Goal: Task Accomplishment & Management: Complete application form

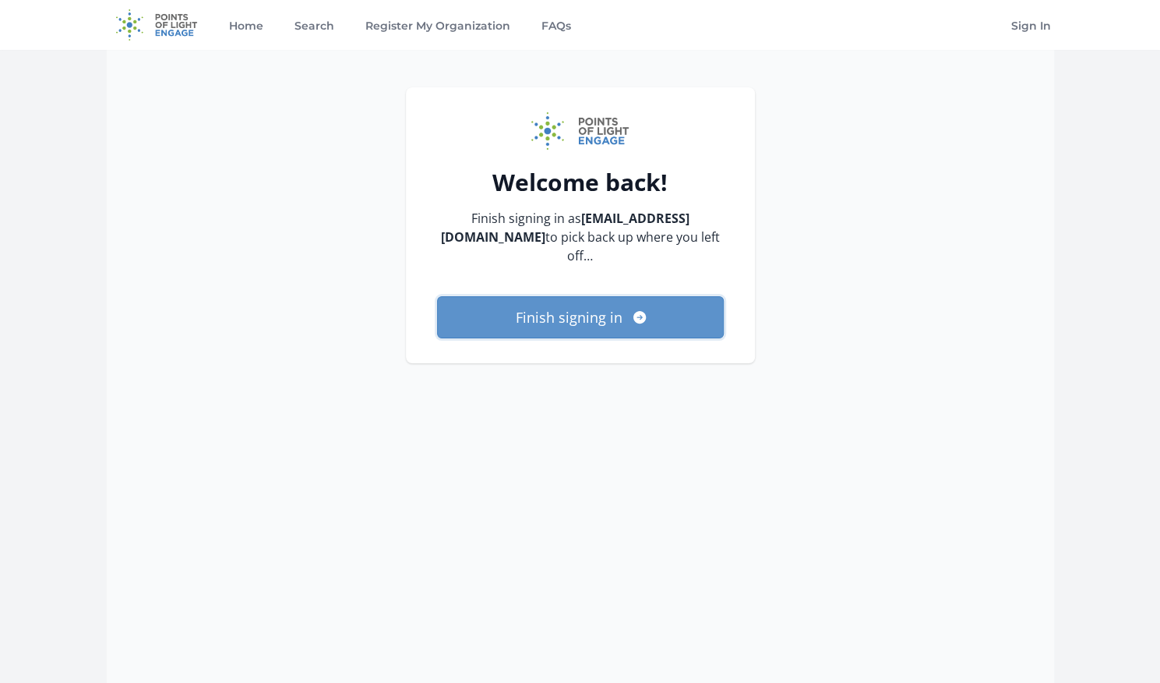
click at [592, 309] on button "Finish signing in" at bounding box center [580, 317] width 287 height 42
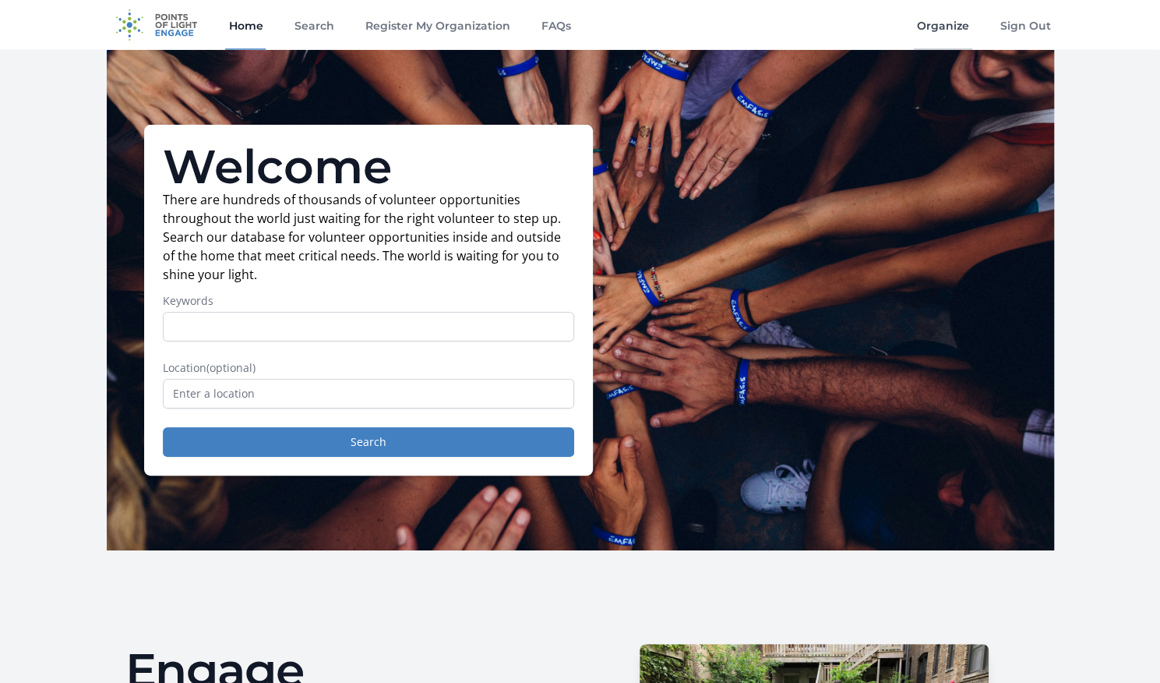
click at [937, 36] on link "Organize" at bounding box center [943, 25] width 58 height 50
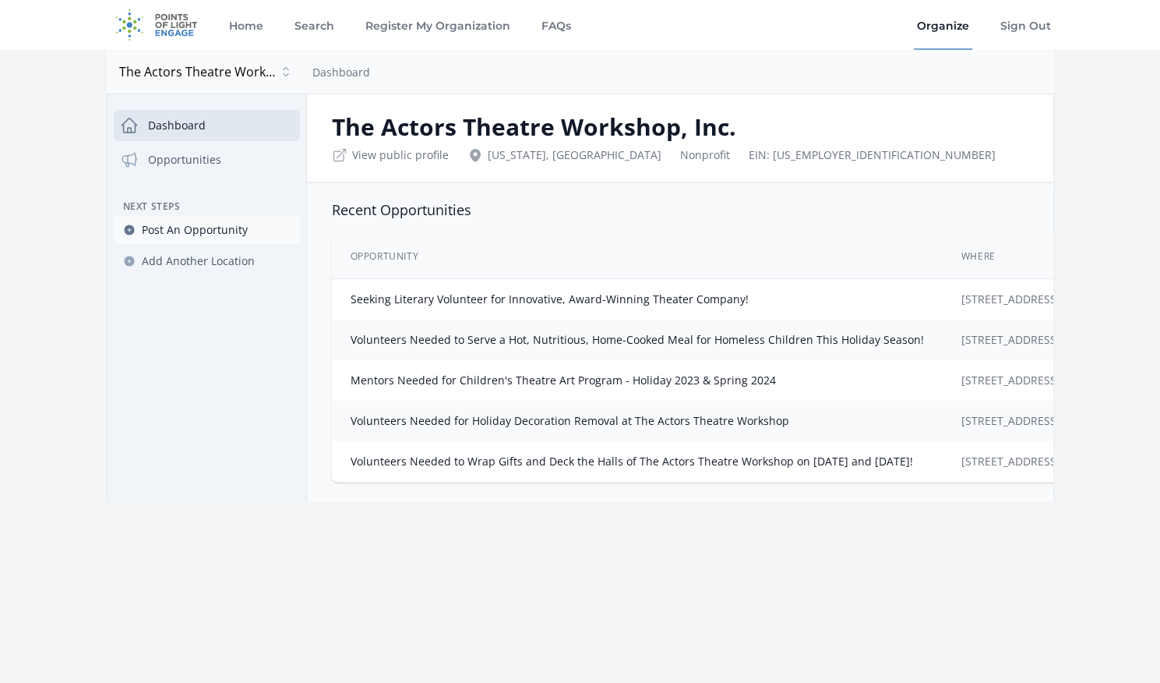
click at [218, 234] on span "Post An Opportunity" at bounding box center [195, 230] width 106 height 16
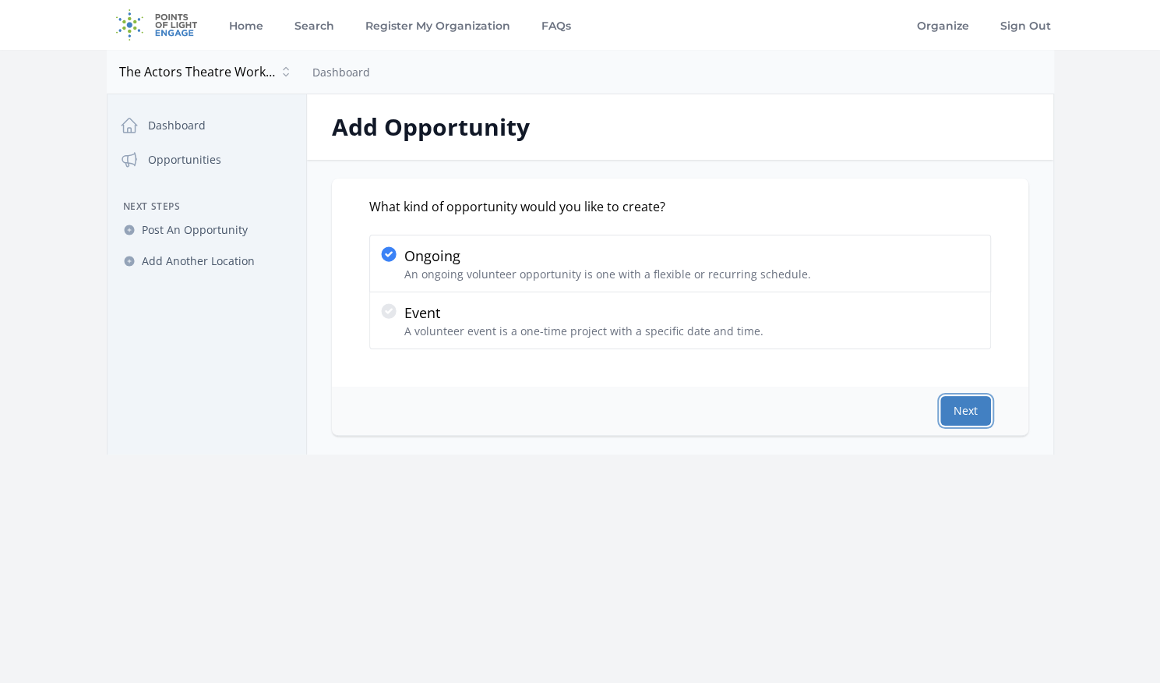
click at [982, 404] on button "Next" at bounding box center [966, 411] width 51 height 30
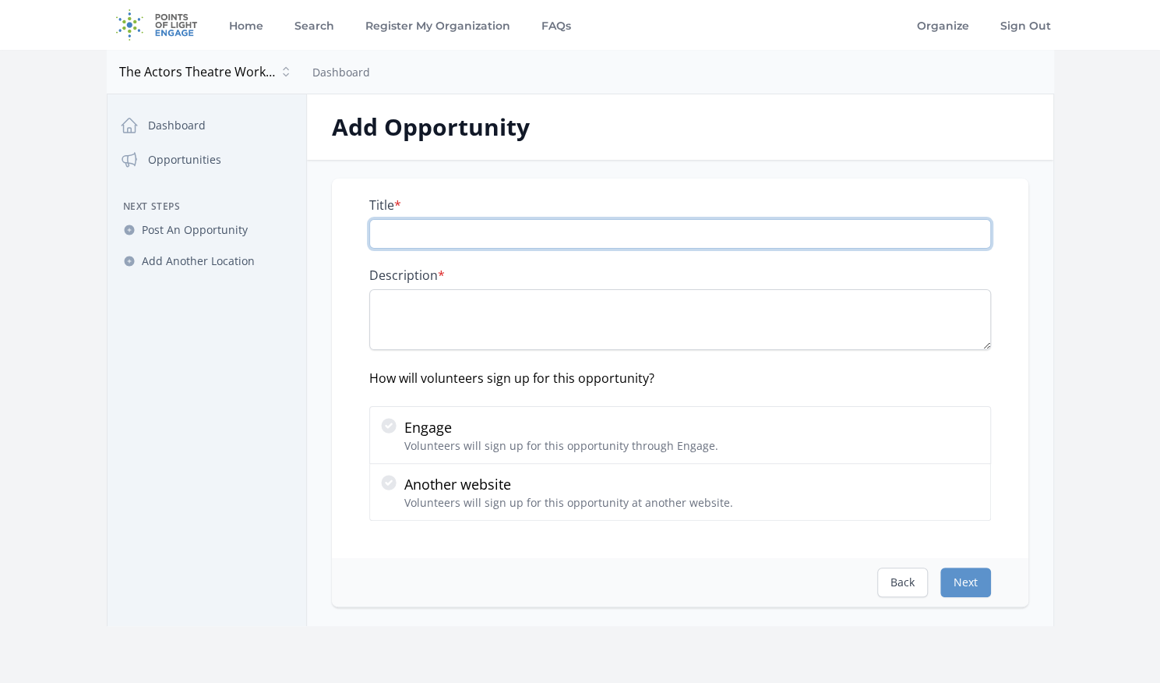
click at [613, 238] on input "Title *" at bounding box center [680, 234] width 622 height 30
paste input "Seeking Video/photo Volunteers for Non-Profit Theater"
type input "Seeking Video/photo Volunteers for Non-Profit Theater"
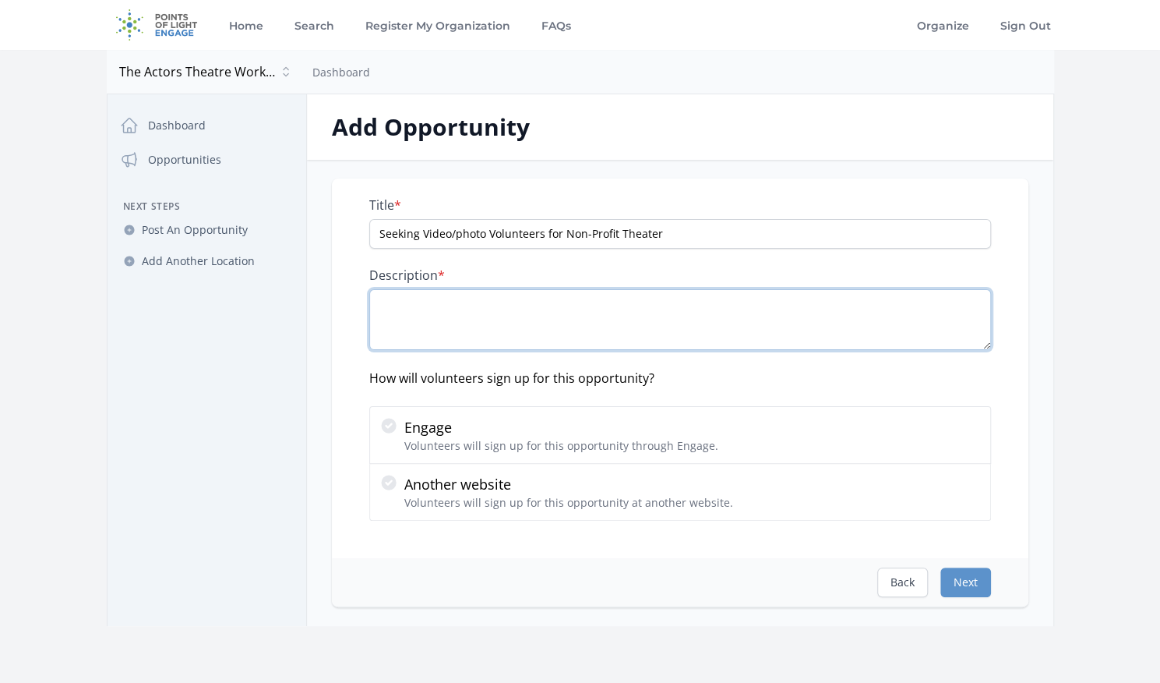
click at [505, 317] on textarea "Description *" at bounding box center [680, 319] width 622 height 61
paste textarea "Join us at The Actors Theatre Workshop, an award-winning theater and community …"
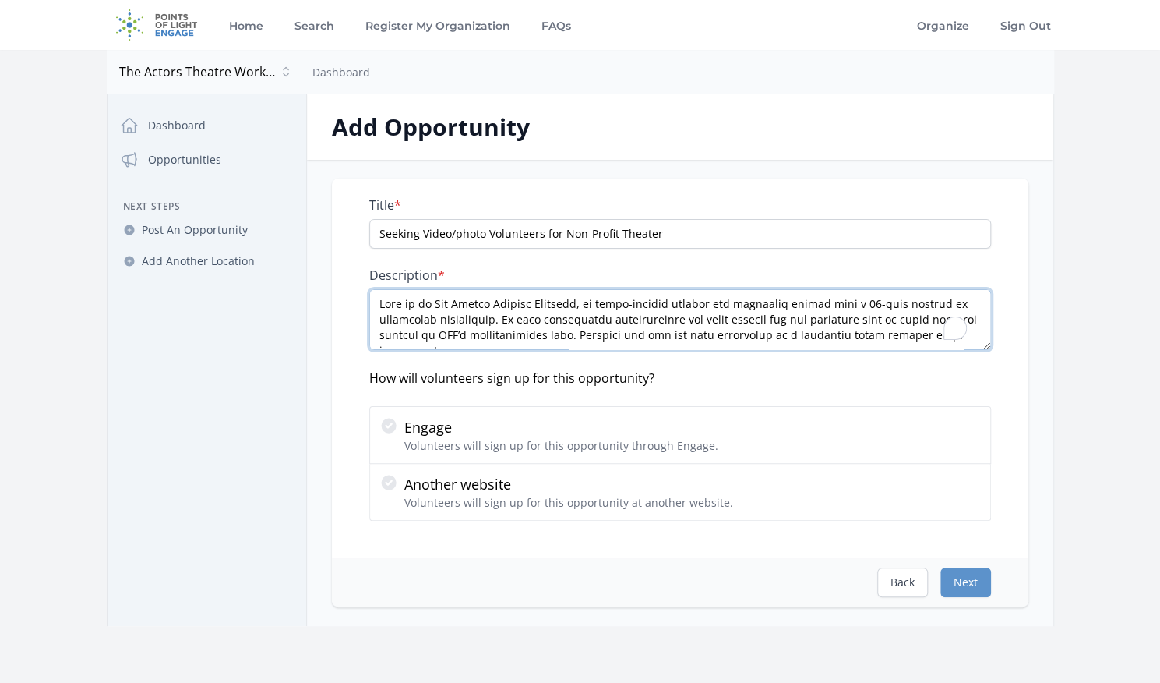
scroll to position [258, 0]
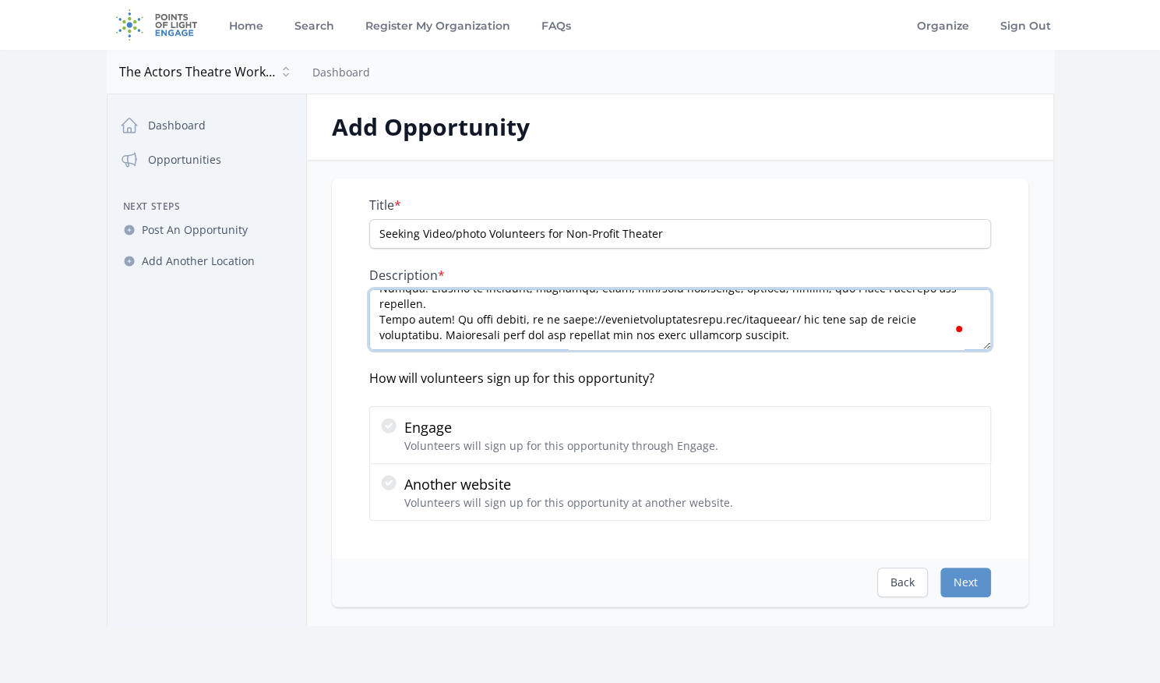
type textarea "Join us at The Actors Theatre Workshop, an award-winning theater and community …"
click at [344, 383] on div "Title * Seeking Video/photo Volunteers for Non-Profit Theater Description * How…" at bounding box center [680, 367] width 697 height 379
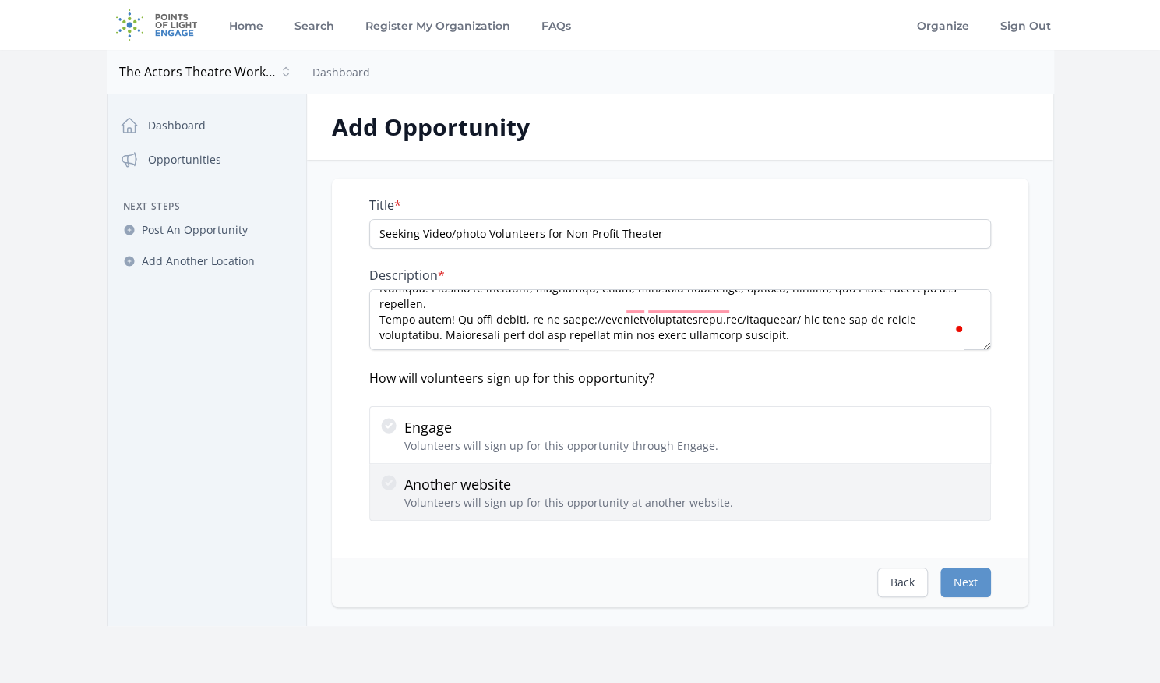
click at [424, 495] on p "Volunteers will sign up for this opportunity at another website." at bounding box center [568, 503] width 329 height 16
click at [0, 0] on input "Another website Volunteers will sign up for this opportunity at another website." at bounding box center [0, 0] width 0 height 0
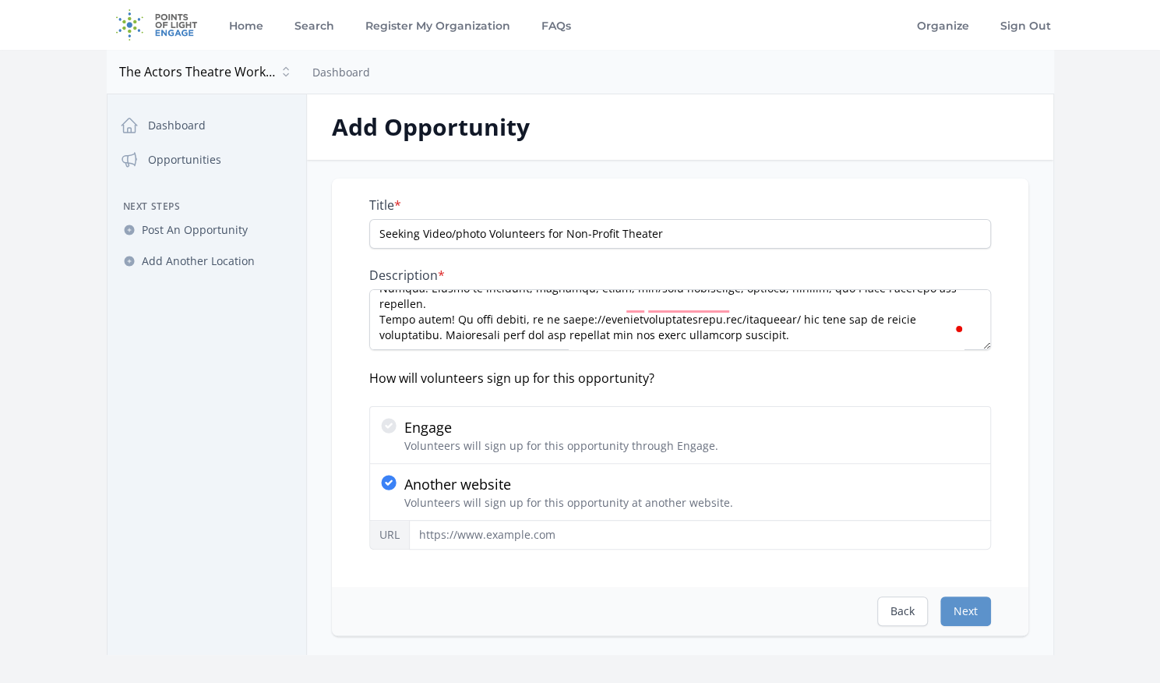
scroll to position [242, 0]
drag, startPoint x: 553, startPoint y: 325, endPoint x: 575, endPoint y: 322, distance: 22.0
click at [575, 322] on textarea "Description *" at bounding box center [680, 319] width 622 height 61
click at [551, 328] on textarea "Description *" at bounding box center [680, 319] width 622 height 61
drag, startPoint x: 551, startPoint y: 328, endPoint x: 778, endPoint y: 326, distance: 227.5
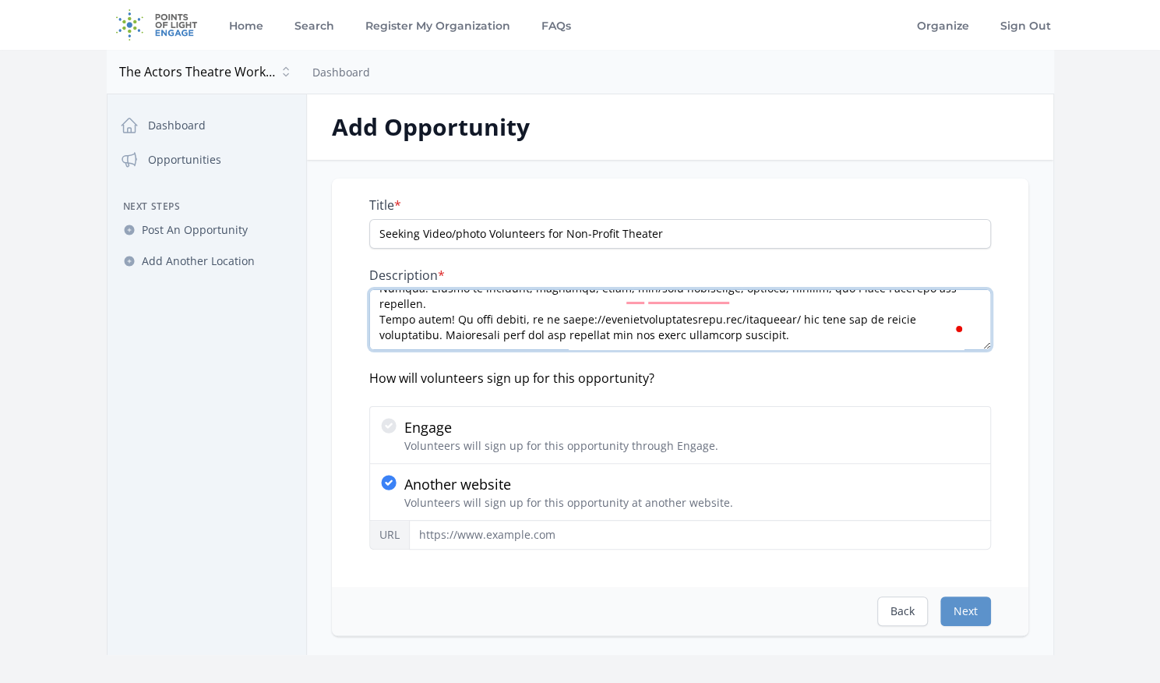
click at [778, 326] on textarea "Description *" at bounding box center [680, 319] width 622 height 61
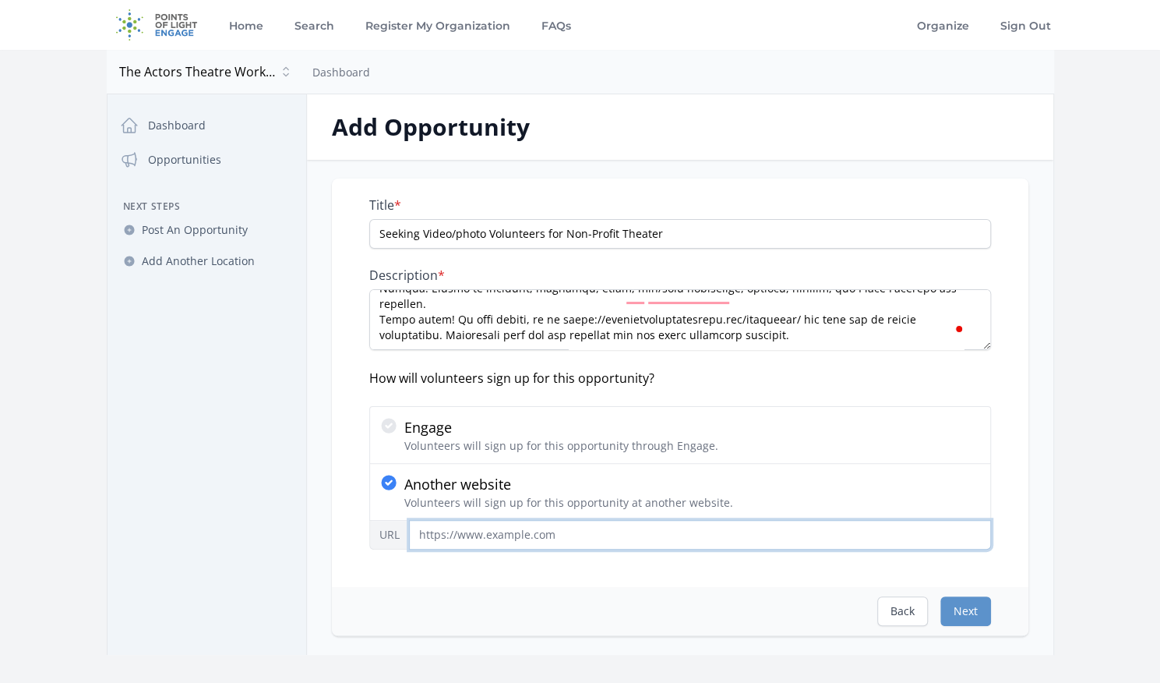
click at [556, 543] on input "URL" at bounding box center [700, 535] width 582 height 30
paste input "https://actorstheatreworkshop.org/volunteer/"
type input "https://actorstheatreworkshop.org/volunteer/"
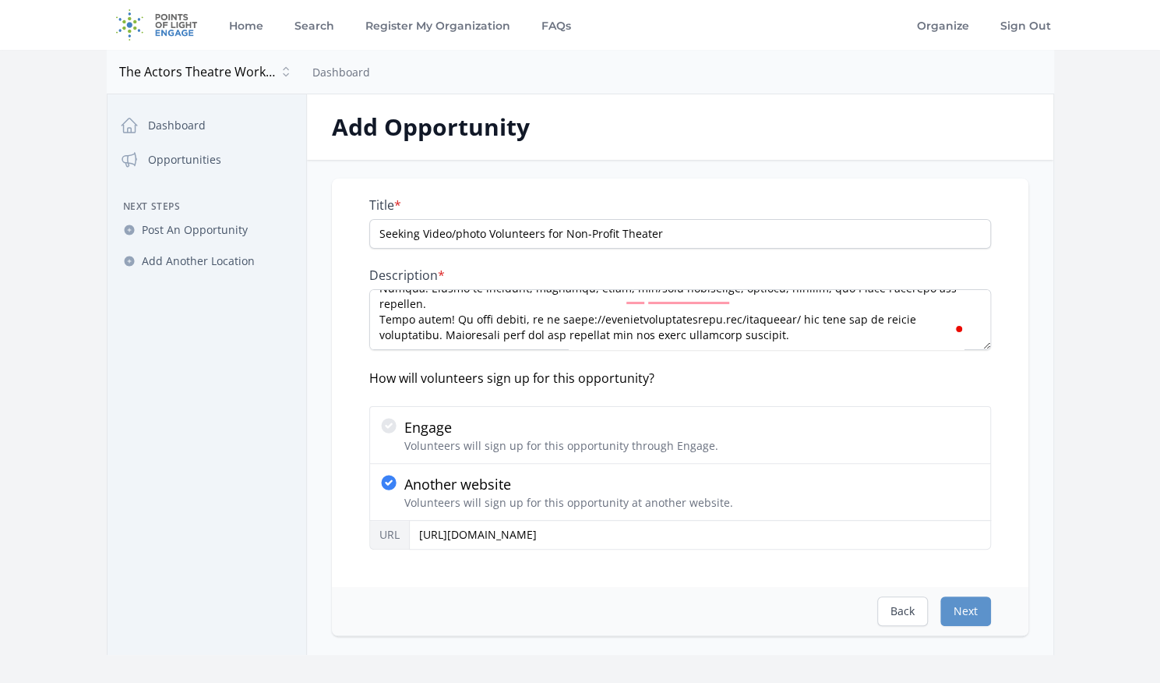
click at [617, 559] on div "Title * Seeking Video/photo Volunteers for Non-Profit Theater Description * How…" at bounding box center [680, 382] width 697 height 408
click at [974, 609] on button "Next" at bounding box center [966, 611] width 51 height 30
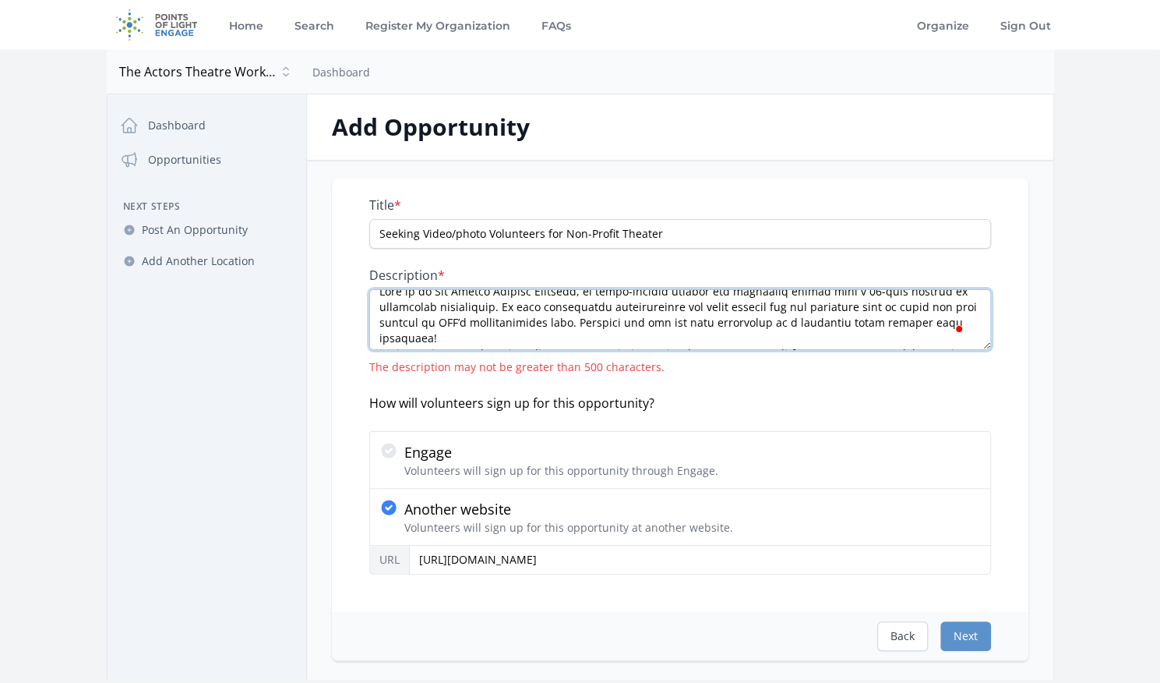
scroll to position [33, 0]
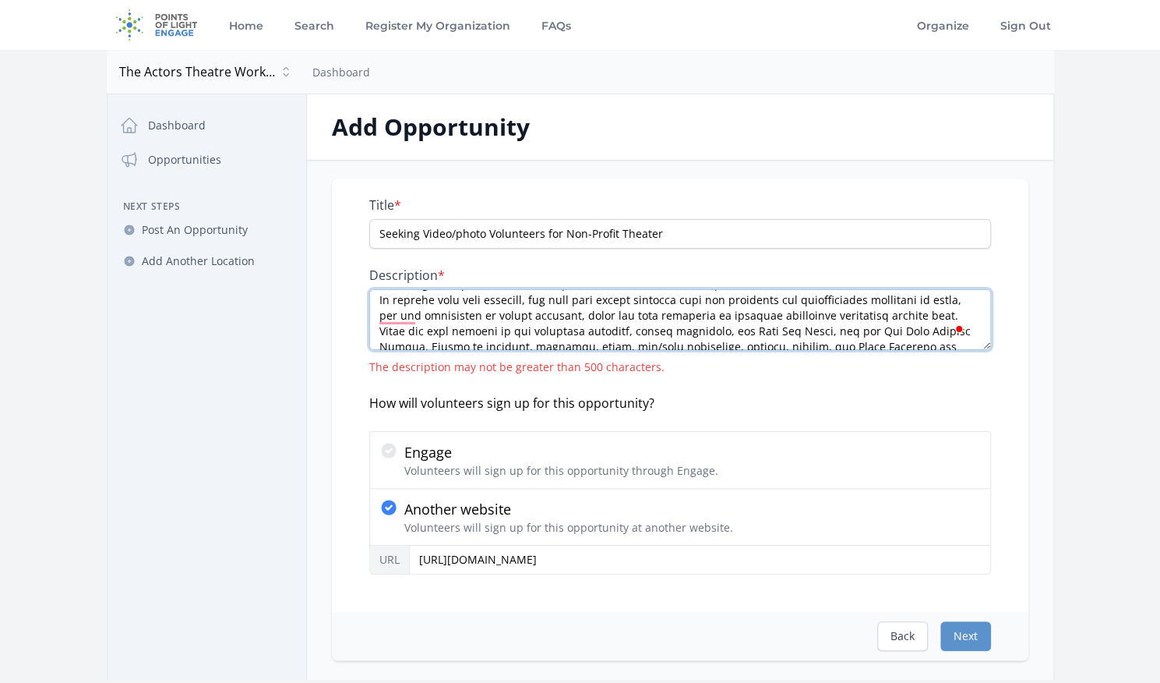
drag, startPoint x: 734, startPoint y: 345, endPoint x: 466, endPoint y: 303, distance: 271.3
click at [466, 303] on textarea "Description *" at bounding box center [680, 319] width 622 height 61
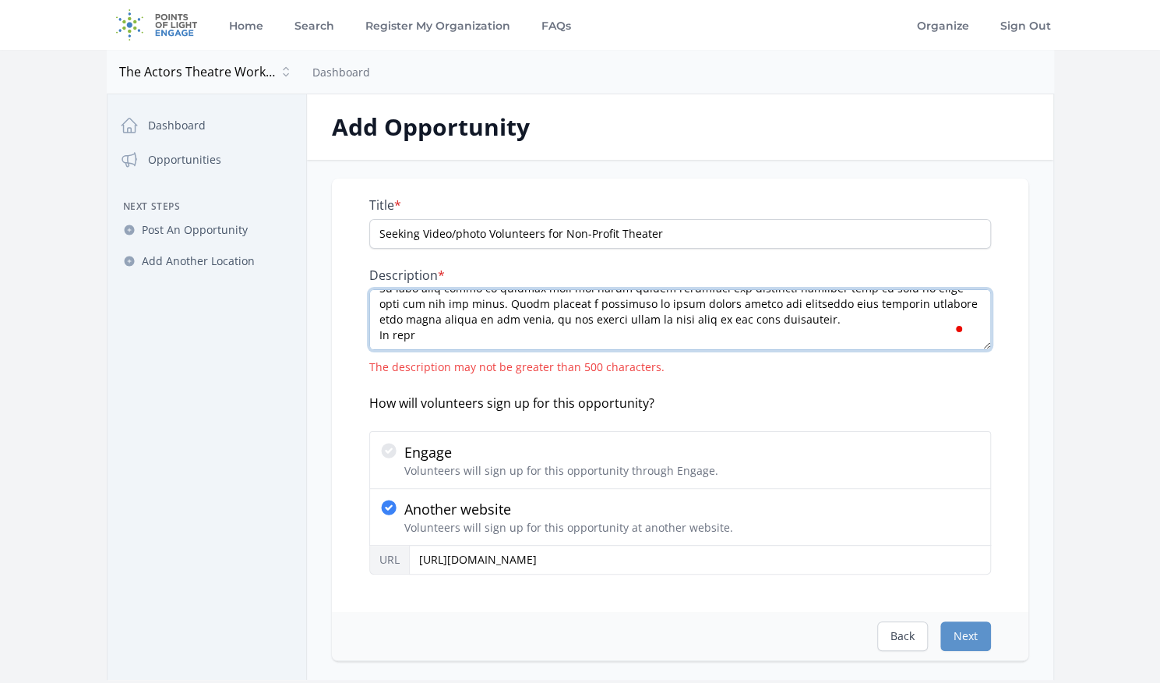
drag, startPoint x: 468, startPoint y: 336, endPoint x: 439, endPoint y: 336, distance: 28.1
click at [439, 336] on textarea "Description *" at bounding box center [680, 319] width 622 height 61
type textarea "Join us at The Actors Theatre Workshop, an award-winning theater and community …"
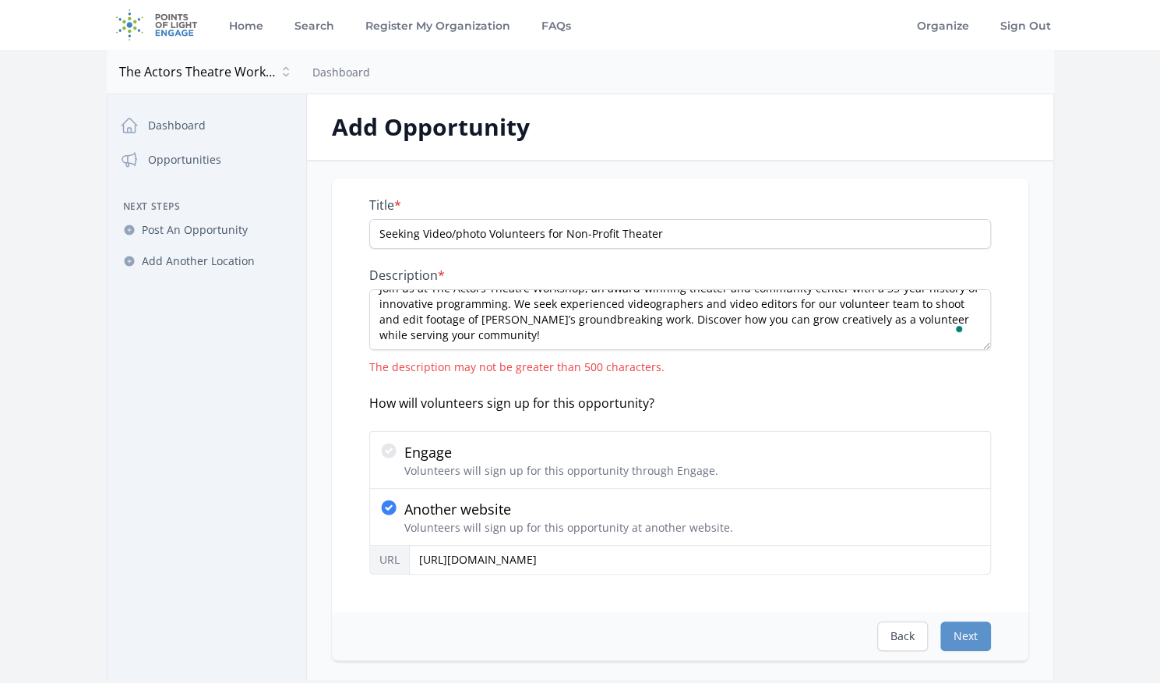
click at [976, 394] on div "How will volunteers sign up for this opportunity?" at bounding box center [680, 403] width 622 height 19
click at [969, 638] on button "Next" at bounding box center [966, 636] width 51 height 30
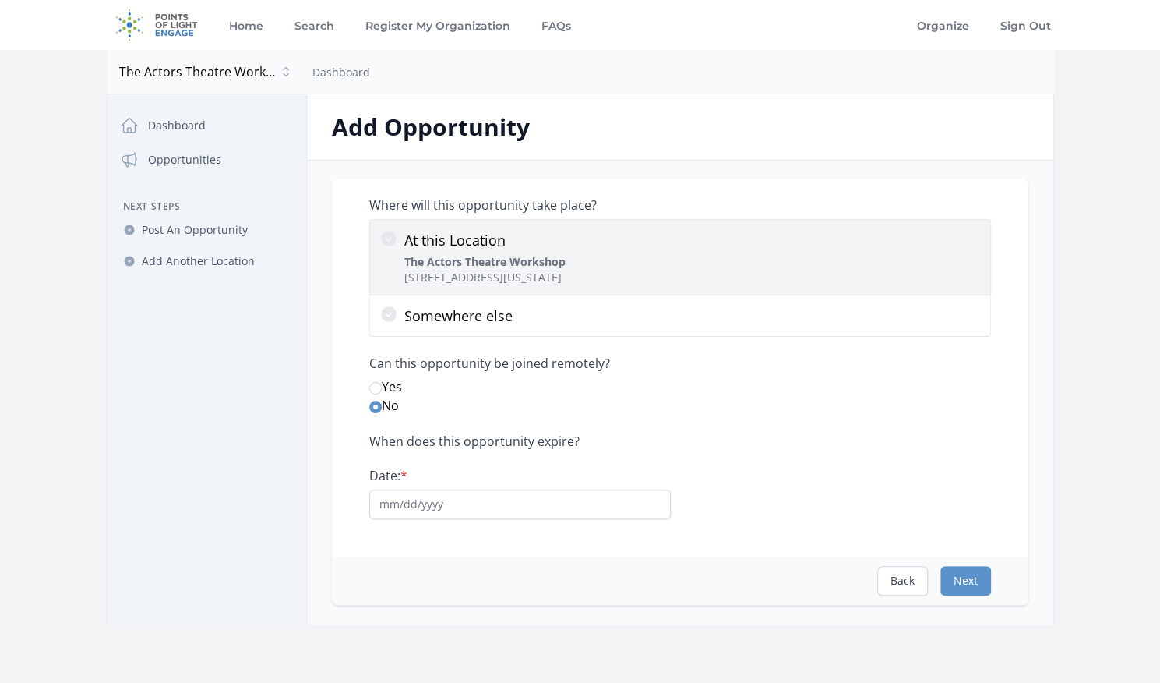
click at [381, 234] on icon at bounding box center [389, 239] width 16 height 16
click at [0, 0] on input "At this Location The Actors Theatre Workshop 145 W 28th St, New York, NY 10001" at bounding box center [0, 0] width 0 height 0
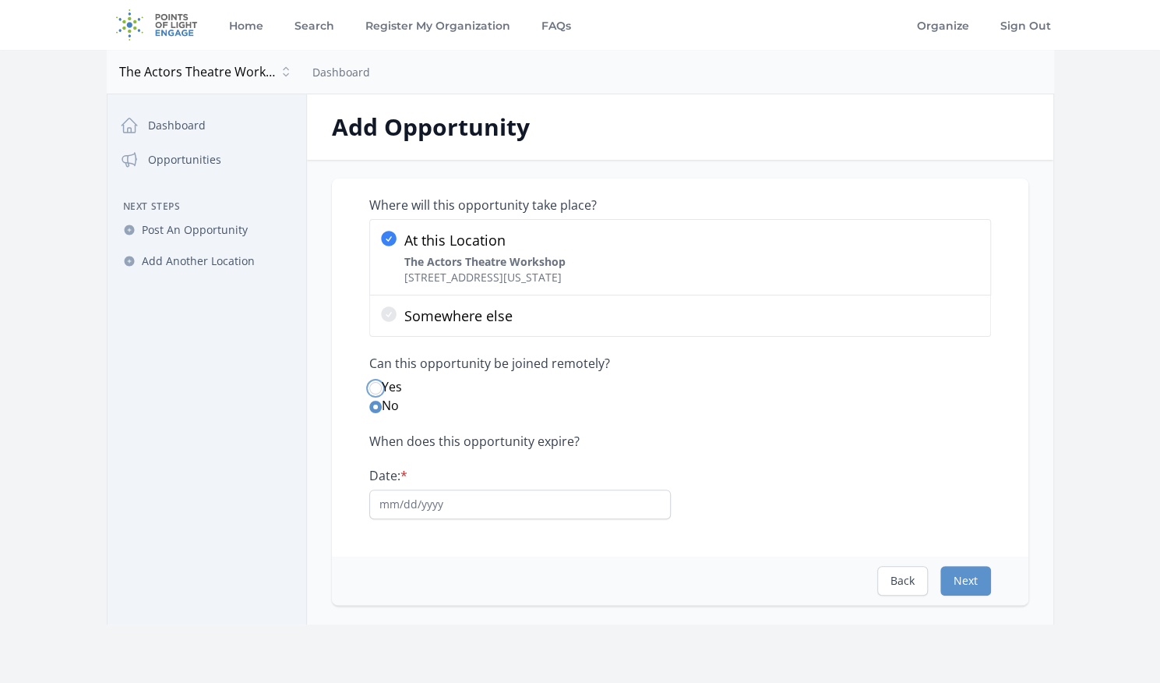
click at [372, 383] on input "Yes" at bounding box center [375, 388] width 12 height 12
radio input "true"
click at [450, 493] on input "Date: *" at bounding box center [520, 504] width 302 height 30
type input "0"
type input "04/28/2026"
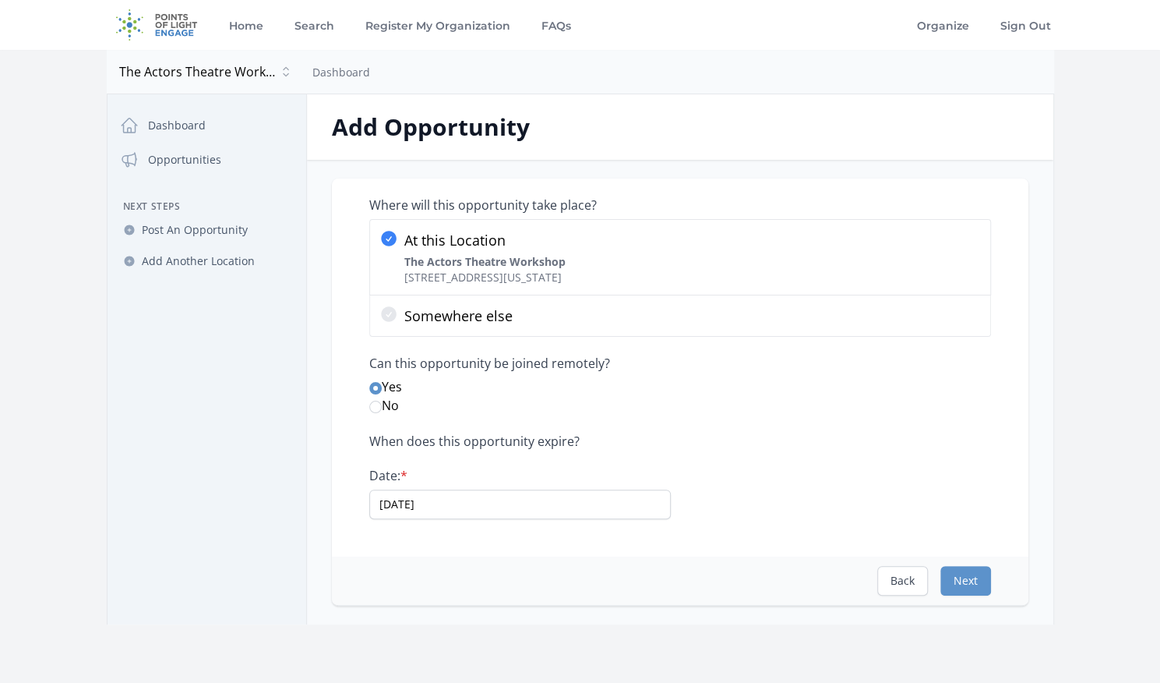
click at [570, 550] on div "Where will this opportunity take place? At this Location The Actors Theatre Wor…" at bounding box center [680, 367] width 697 height 378
click at [962, 570] on button "Next" at bounding box center [966, 581] width 51 height 30
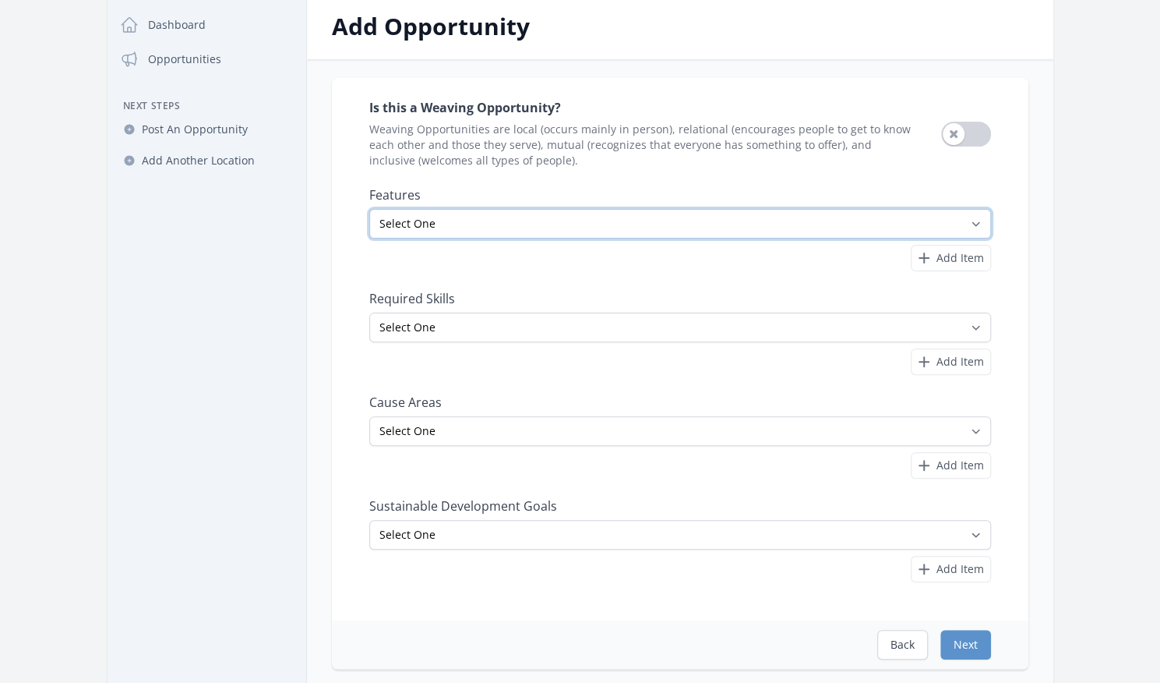
click at [584, 219] on select "Select One All Ages Court-Ordered Eligible Good for Families Good for Groups Go…" at bounding box center [680, 224] width 622 height 30
click at [354, 365] on div "Is this a Weaving Opportunity? Weaving Opportunities are local (occurs mainly i…" at bounding box center [680, 349] width 697 height 542
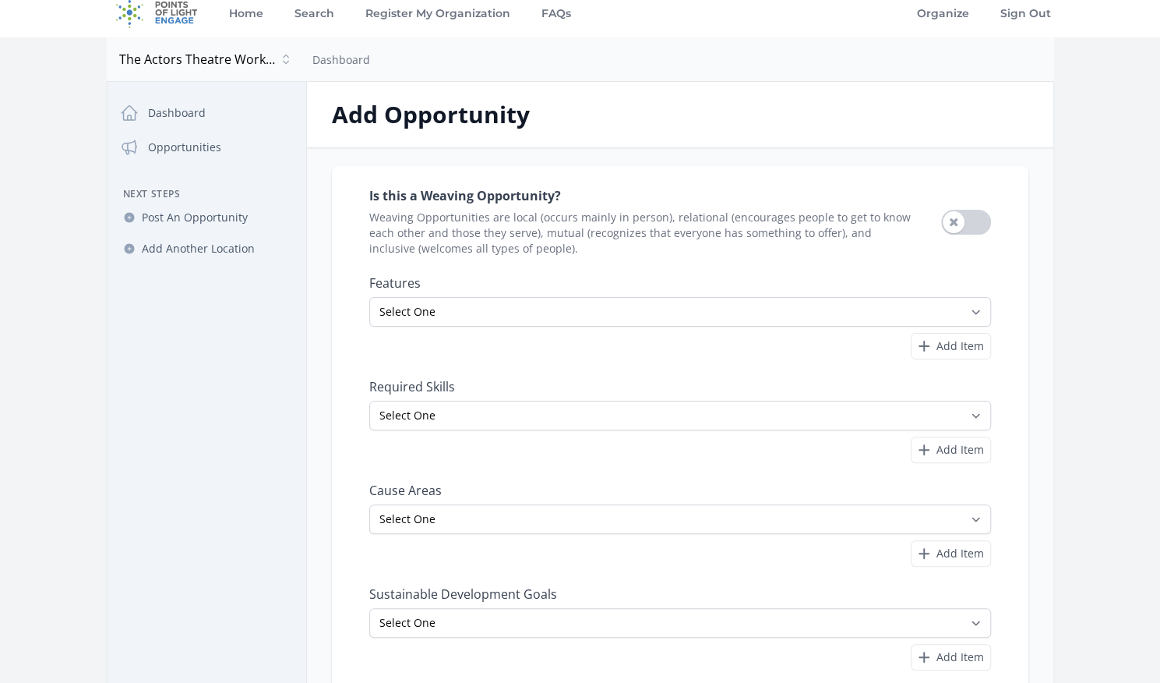
scroll to position [12, 0]
click at [578, 309] on select "Select One All Ages Court-Ordered Eligible Good for Families Good for Groups Go…" at bounding box center [680, 313] width 622 height 30
click at [676, 280] on label "Features" at bounding box center [680, 284] width 622 height 16
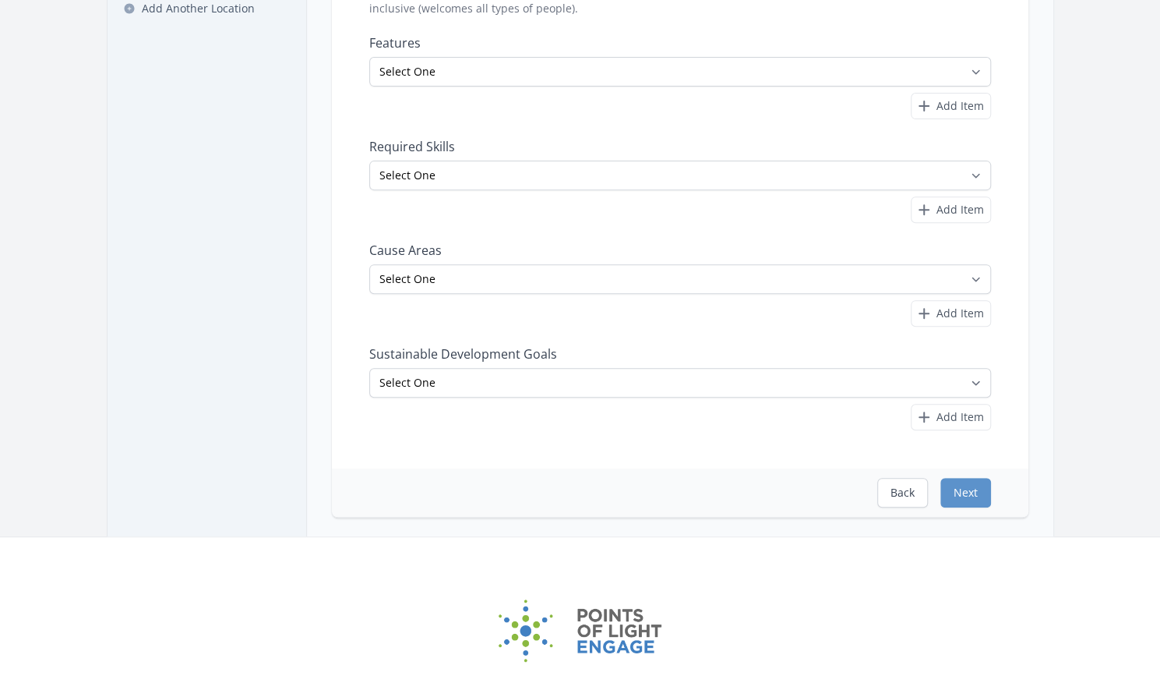
scroll to position [254, 0]
click at [973, 470] on div "Back Next" at bounding box center [680, 491] width 697 height 48
click at [973, 476] on button "Next" at bounding box center [966, 491] width 51 height 30
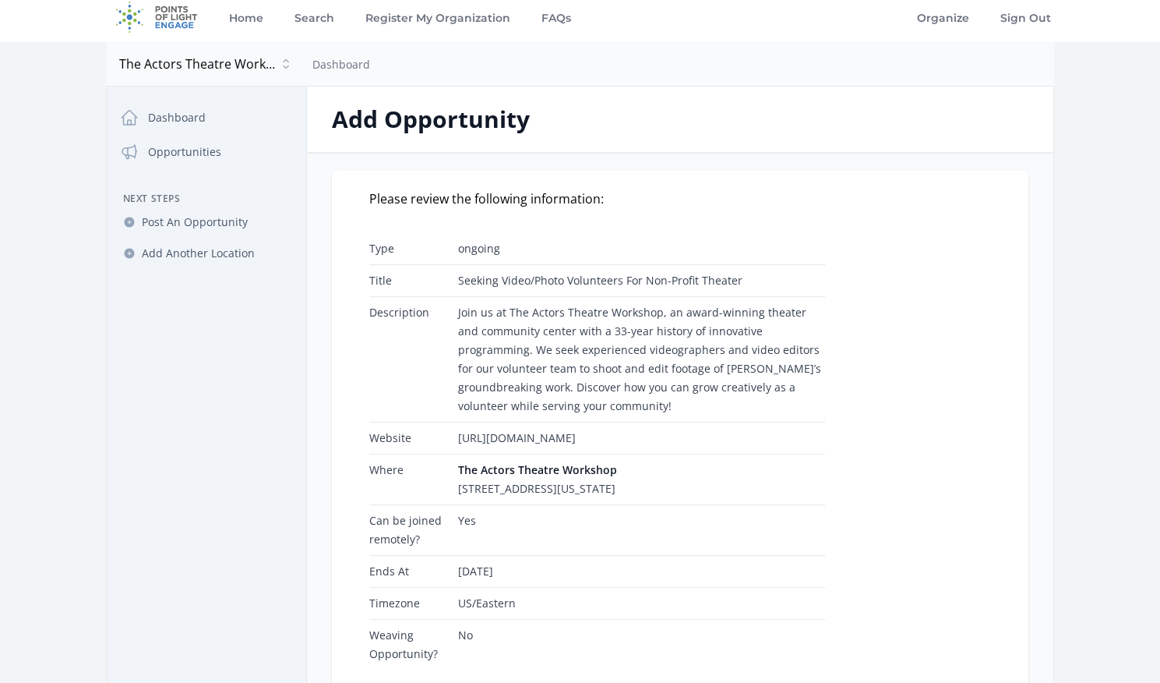
scroll to position [0, 0]
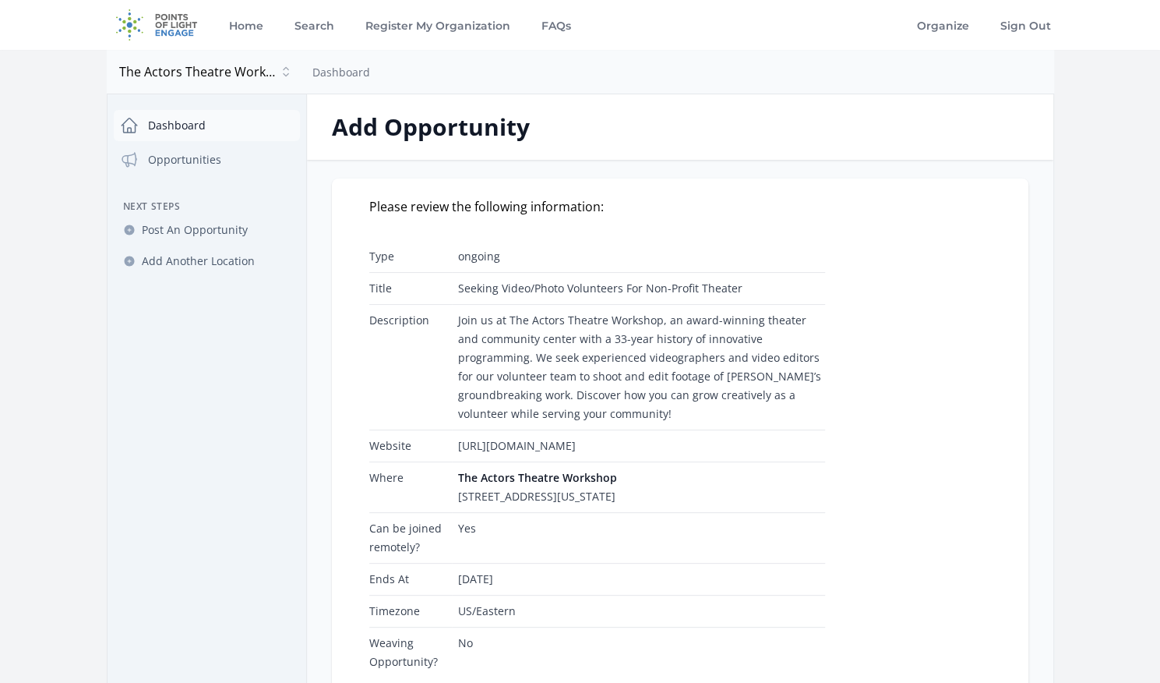
click at [202, 132] on link "Dashboard" at bounding box center [207, 125] width 186 height 31
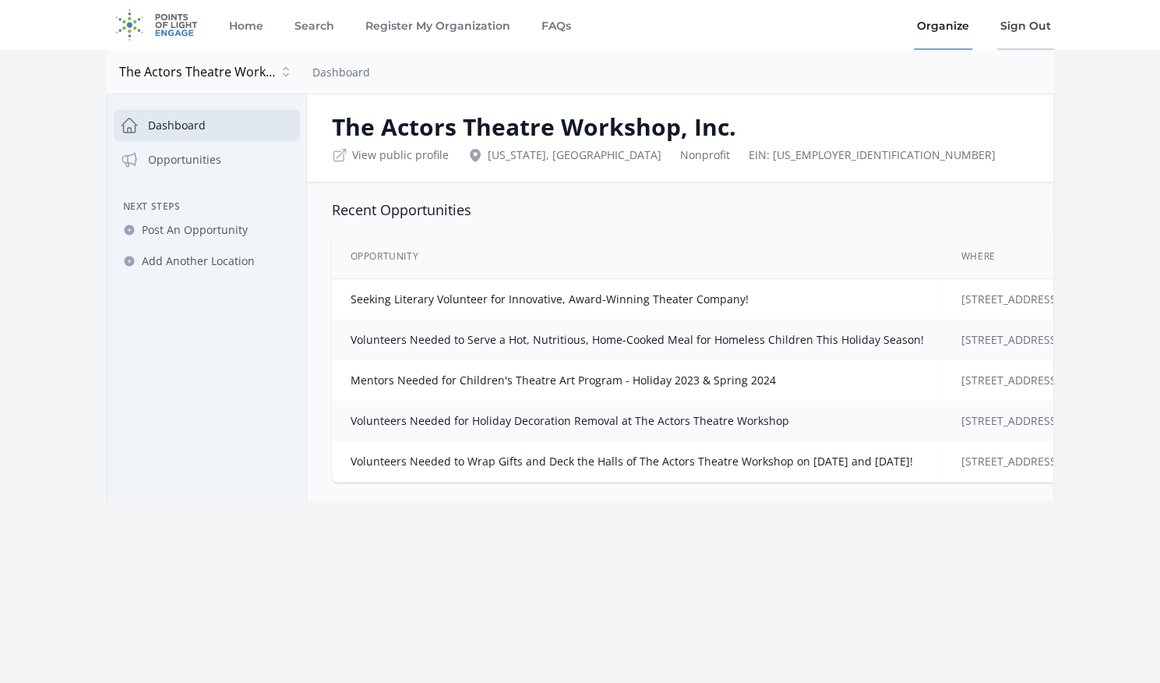
click at [1018, 35] on link "Sign Out" at bounding box center [1025, 25] width 57 height 50
